Goal: Use online tool/utility: Utilize a website feature to perform a specific function

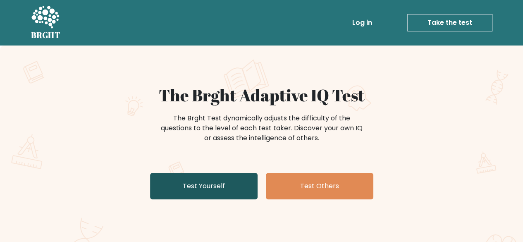
click at [224, 178] on link "Test Yourself" at bounding box center [204, 186] width 108 height 26
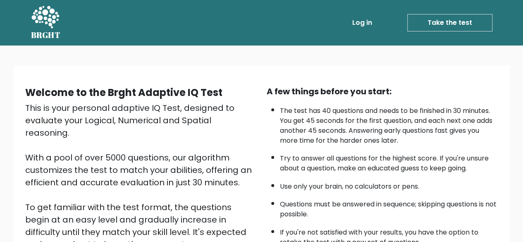
scroll to position [136, 0]
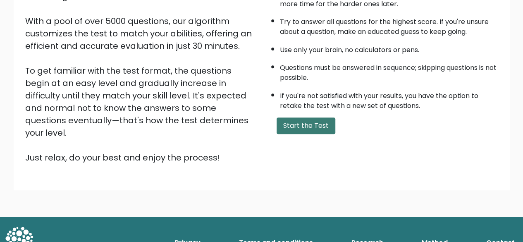
click at [296, 127] on button "Start the Test" at bounding box center [306, 125] width 59 height 17
